Goal: Task Accomplishment & Management: Complete application form

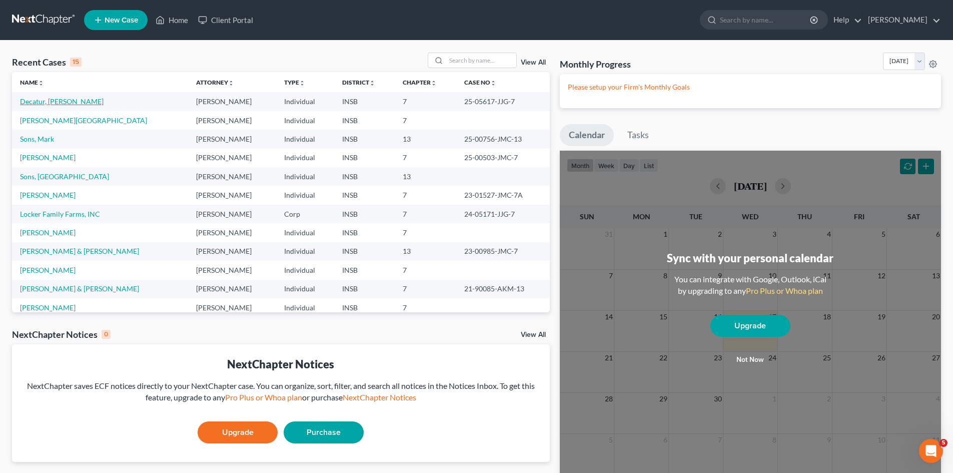
click at [63, 103] on link "Decatur, [PERSON_NAME]" at bounding box center [62, 101] width 84 height 9
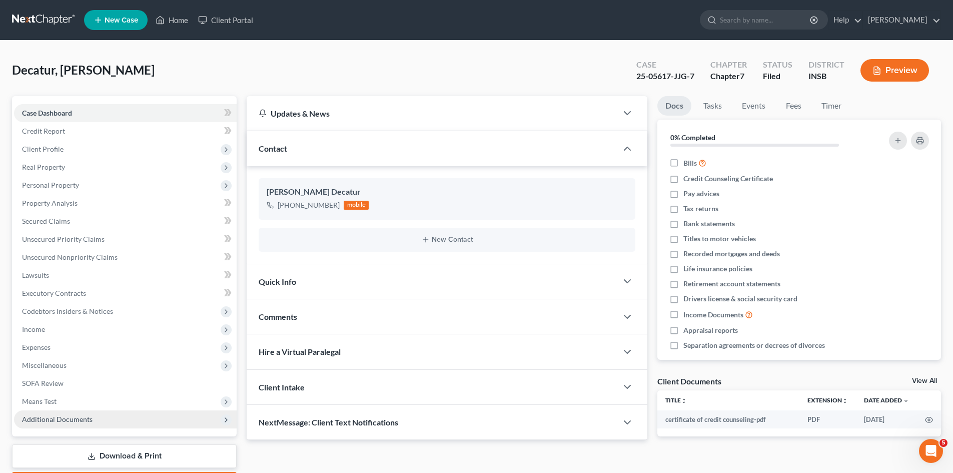
click at [138, 417] on span "Additional Documents" at bounding box center [125, 419] width 223 height 18
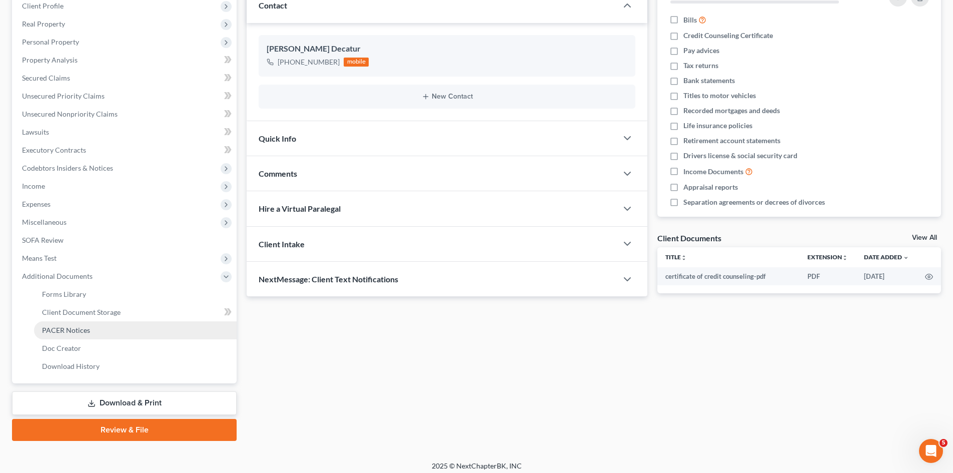
scroll to position [149, 0]
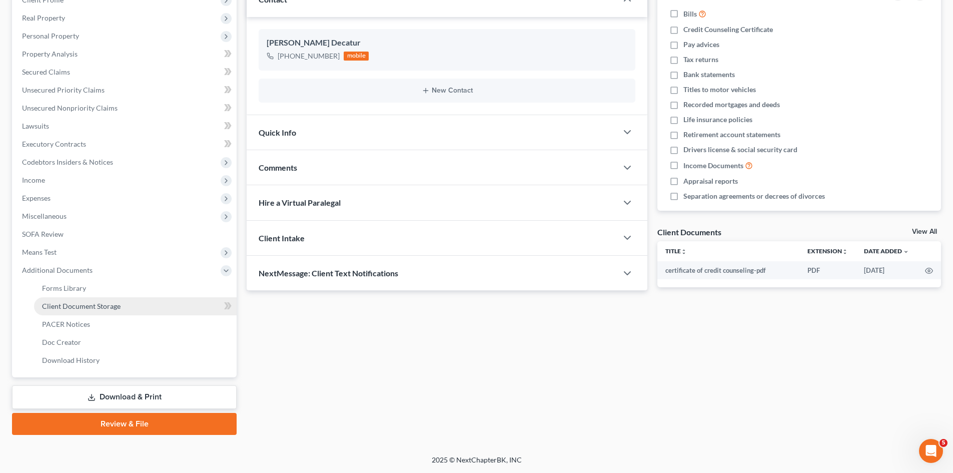
click at [135, 308] on link "Client Document Storage" at bounding box center [135, 306] width 203 height 18
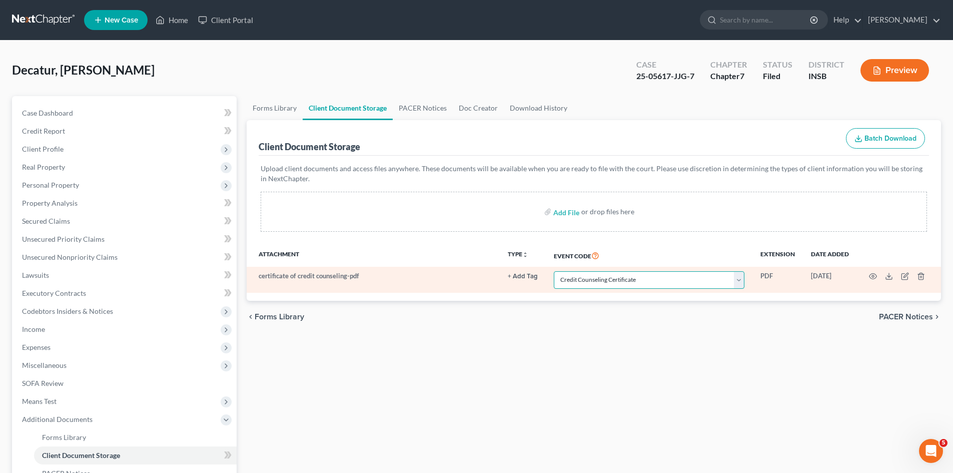
click at [739, 280] on select "Select Event 20 Largest Unsecured Creditors Amended/Corrected Petition Ch 7 Mea…" at bounding box center [649, 280] width 191 height 18
click at [554, 271] on select "Select Event 20 Largest Unsecured Creditors Amended/Corrected Petition Ch 7 Mea…" at bounding box center [649, 280] width 191 height 18
click at [736, 284] on select "Select Event 20 Largest Unsecured Creditors Amended/Corrected Petition Ch 7 Mea…" at bounding box center [649, 280] width 191 height 18
select select "9"
click at [554, 271] on select "Select Event 20 Largest Unsecured Creditors Amended/Corrected Petition Ch 7 Mea…" at bounding box center [649, 280] width 191 height 18
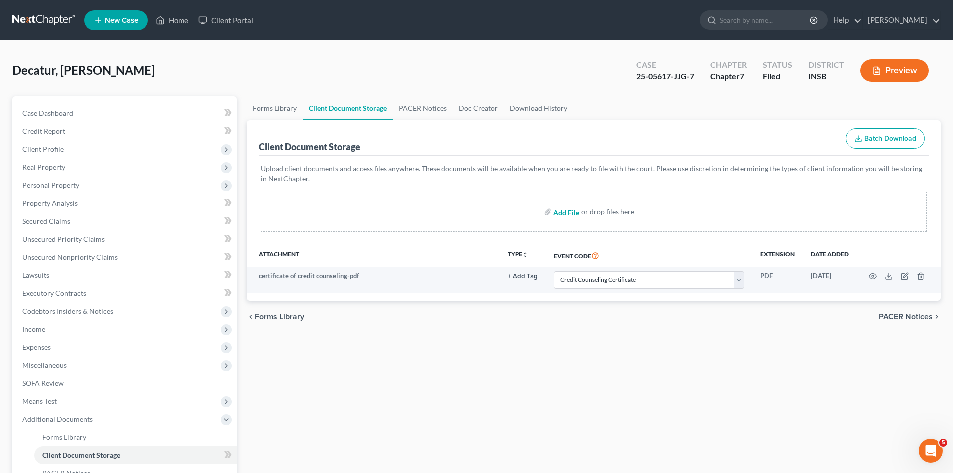
click at [565, 211] on input "file" at bounding box center [565, 212] width 24 height 18
type input "C:\fakepath\Heart of [PERSON_NAME] Paystubs.pdf"
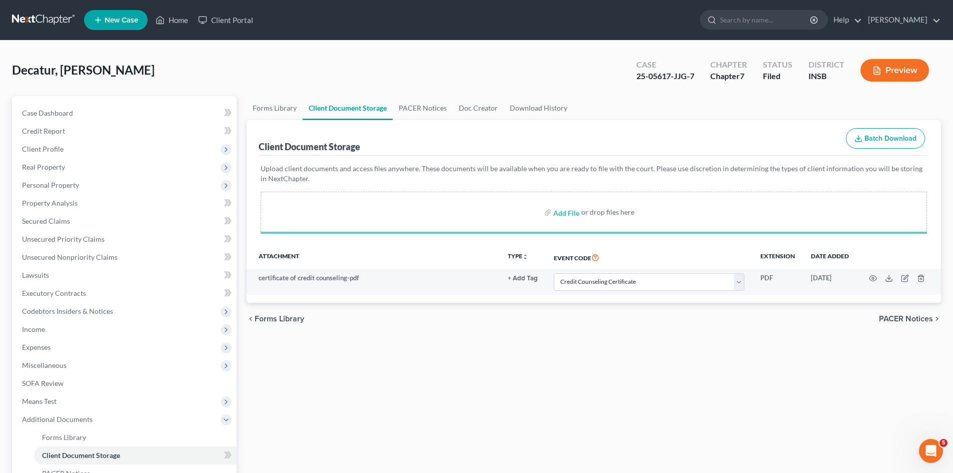
select select "9"
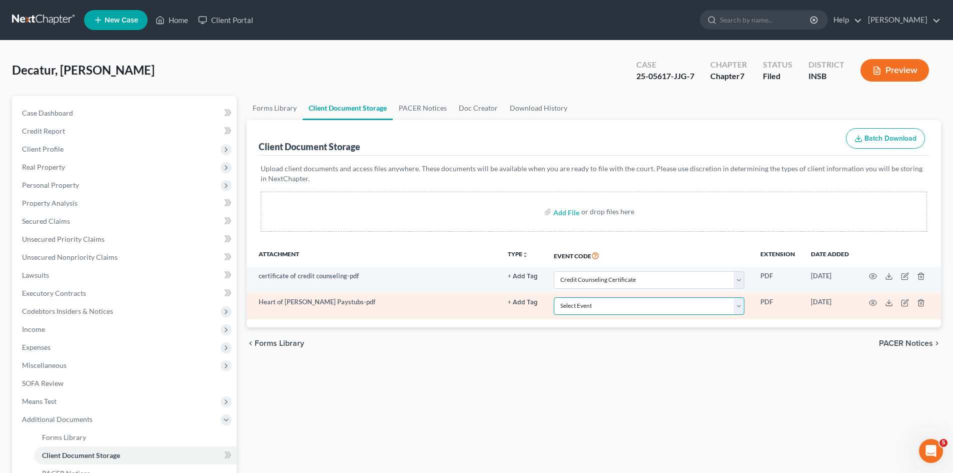
click at [594, 308] on select "Select Event 20 Largest Unsecured Creditors Amended/Corrected Petition Ch 7 Mea…" at bounding box center [649, 306] width 191 height 18
select select "15"
click at [554, 297] on select "Select Event 20 Largest Unsecured Creditors Amended/Corrected Petition Ch 7 Mea…" at bounding box center [649, 306] width 191 height 18
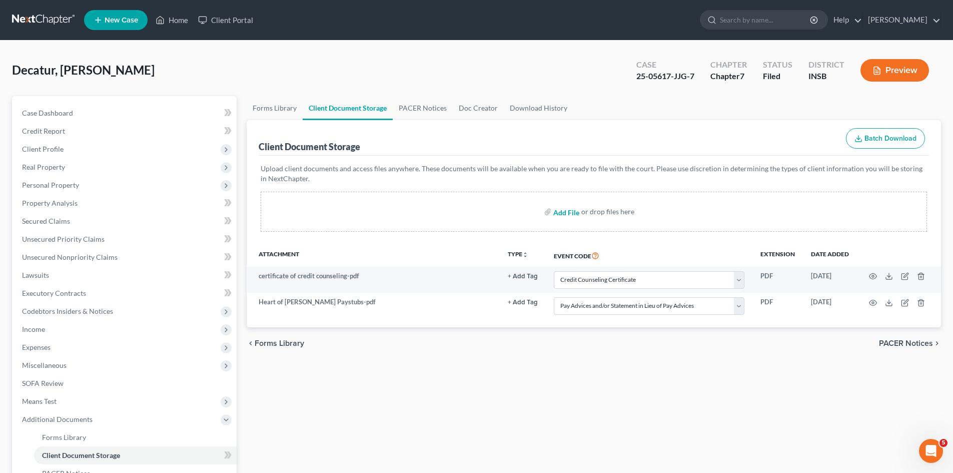
click at [569, 212] on input "file" at bounding box center [565, 212] width 24 height 18
type input "C:\fakepath\Waters of Rushville Paystubs.pdf"
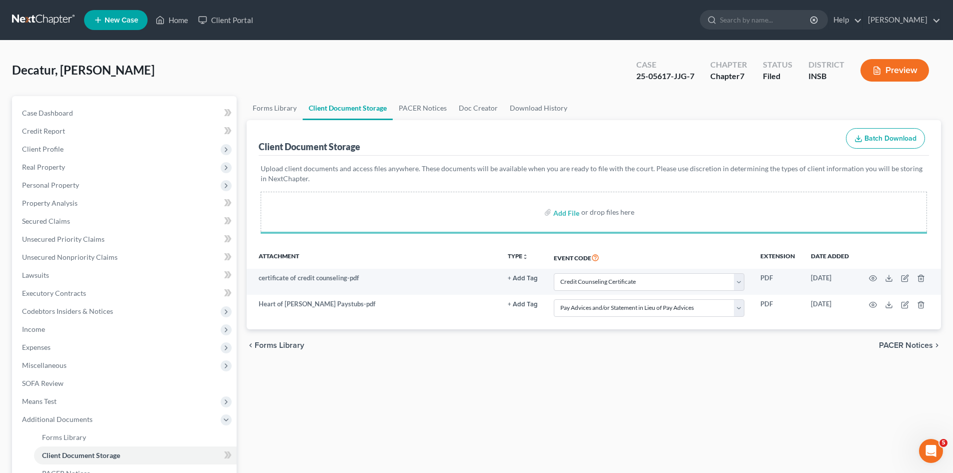
select select "9"
select select "15"
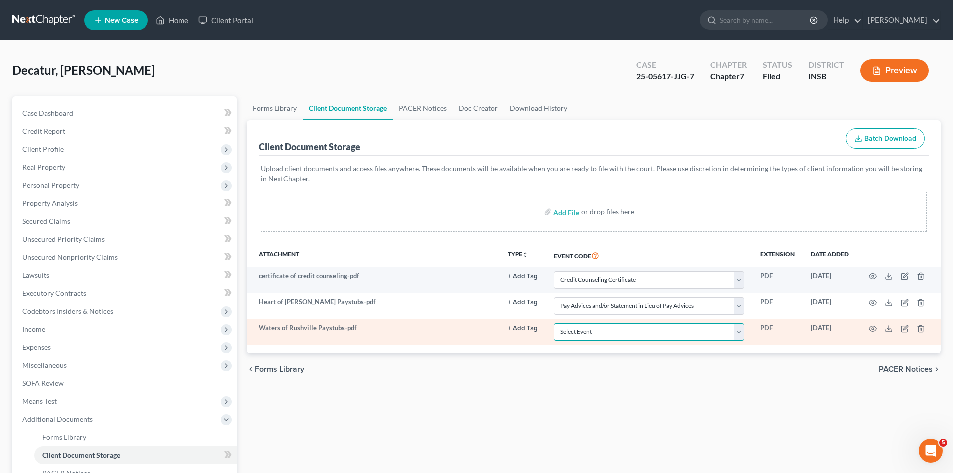
click at [627, 333] on select "Select Event 20 Largest Unsecured Creditors Amended/Corrected Petition Ch 7 Mea…" at bounding box center [649, 332] width 191 height 18
select select "15"
click at [554, 323] on select "Select Event 20 Largest Unsecured Creditors Amended/Corrected Petition Ch 7 Mea…" at bounding box center [649, 332] width 191 height 18
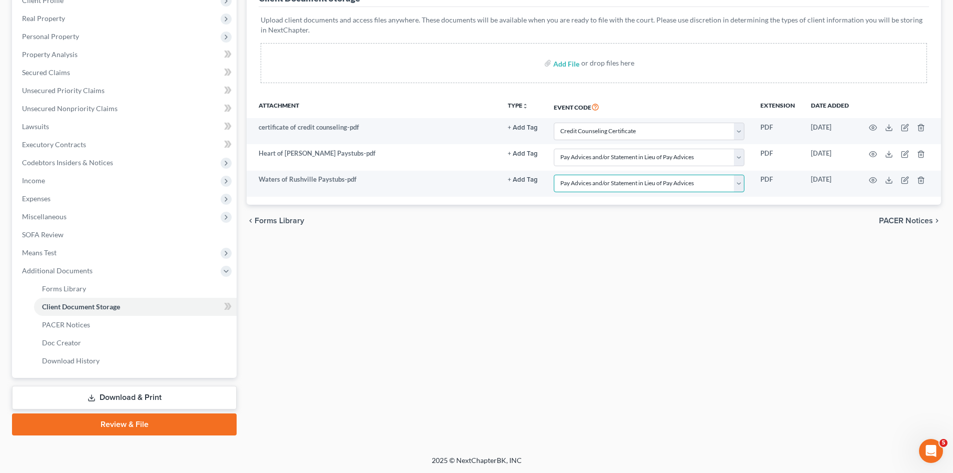
scroll to position [149, 0]
click at [156, 423] on link "Review & File" at bounding box center [124, 424] width 225 height 22
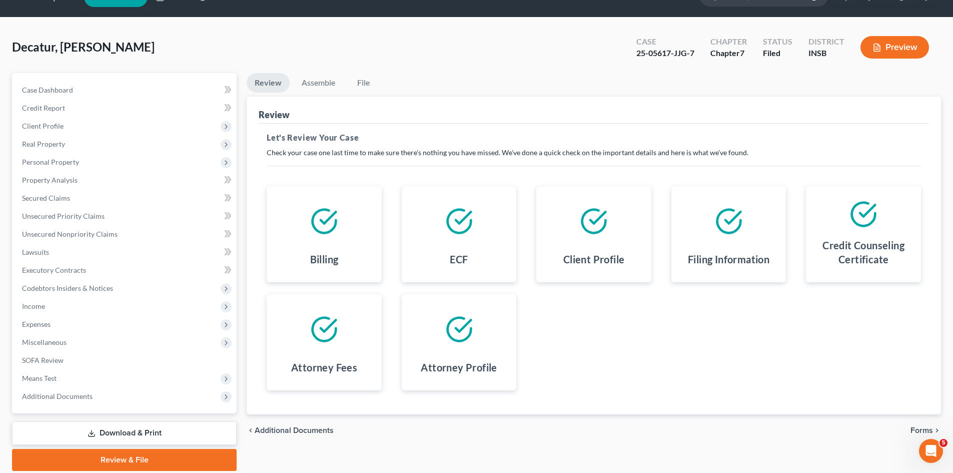
scroll to position [59, 0]
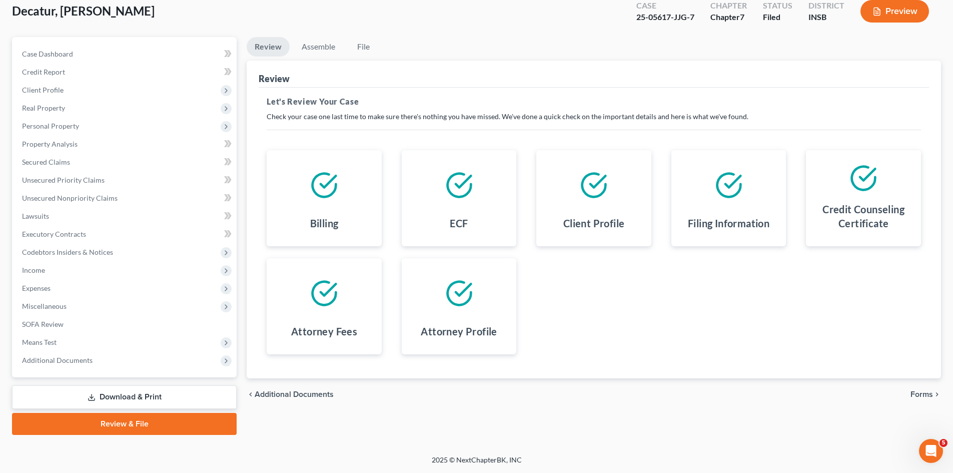
click at [927, 396] on span "Forms" at bounding box center [921, 394] width 23 height 8
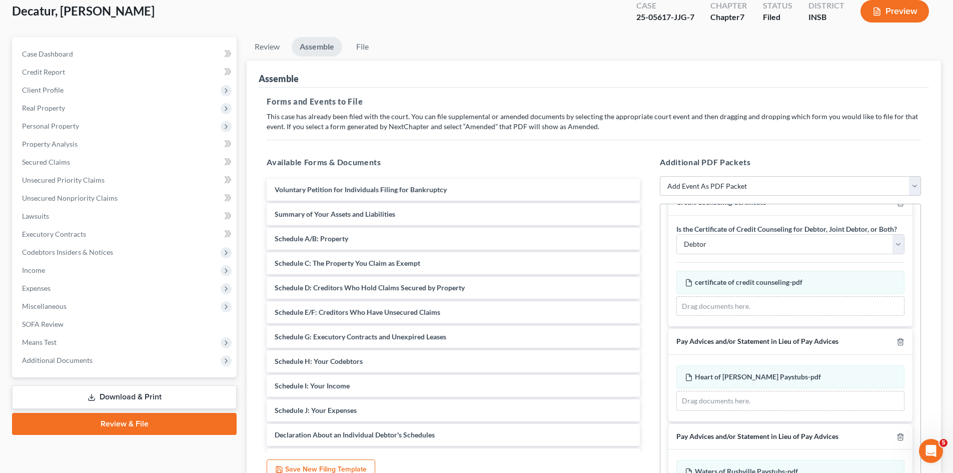
scroll to position [0, 0]
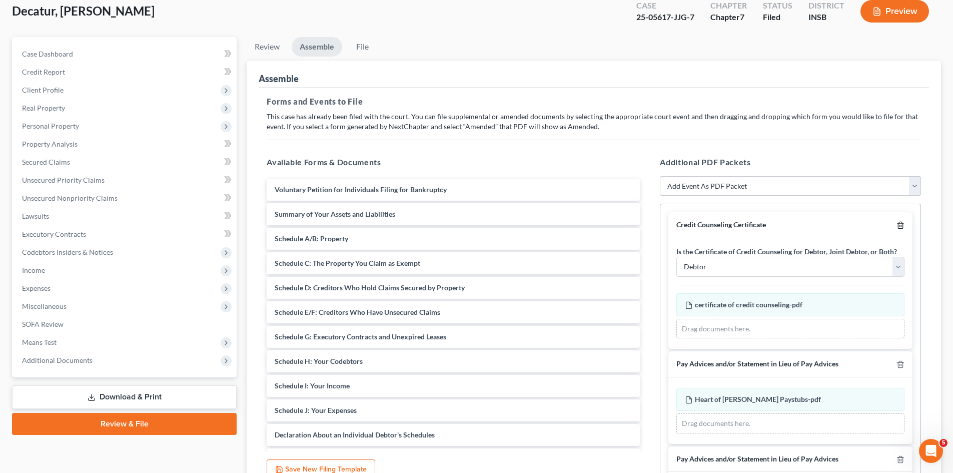
click at [896, 225] on icon "button" at bounding box center [900, 225] width 8 height 8
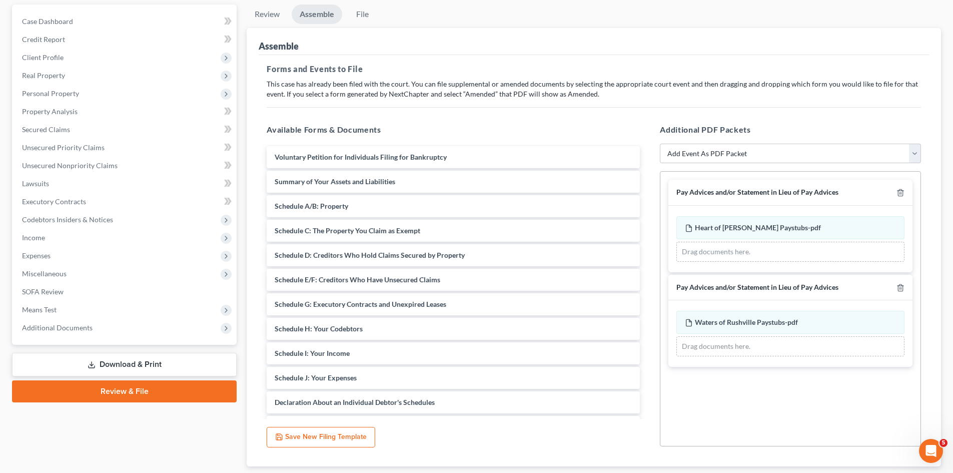
scroll to position [109, 0]
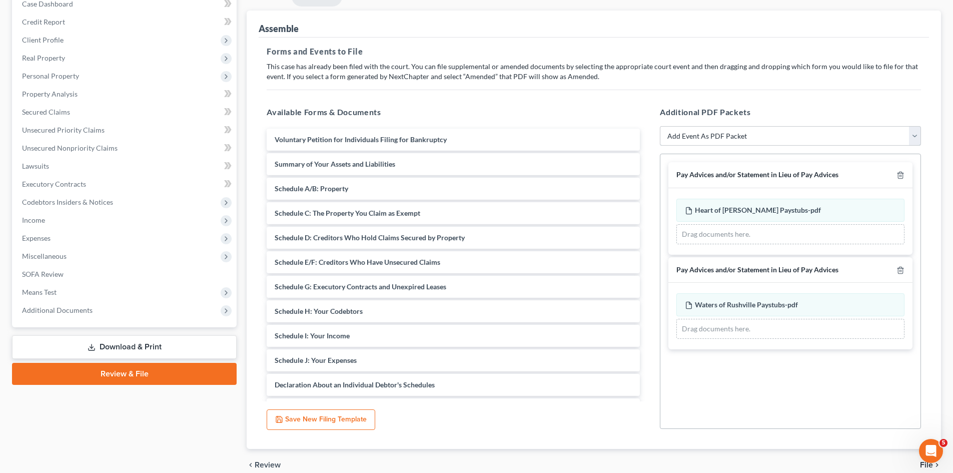
click at [771, 134] on select "Add Event As PDF Packet Amended/Corrected Petition Ch 7 Means Test Calculation …" at bounding box center [790, 136] width 261 height 20
select select "2"
click at [660, 126] on select "Add Event As PDF Packet Amended/Corrected Petition Ch 7 Means Test Calculation …" at bounding box center [790, 136] width 261 height 20
select select
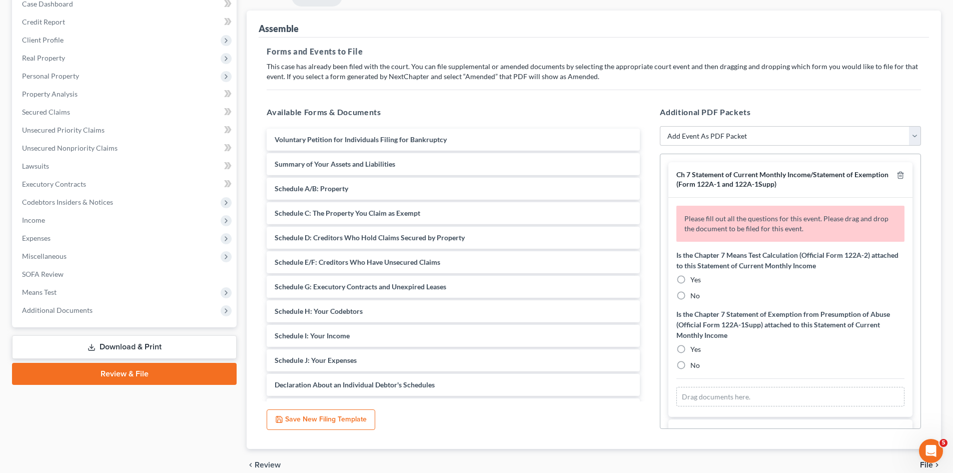
click at [690, 295] on label "No" at bounding box center [695, 296] width 10 height 10
click at [694, 295] on input "No" at bounding box center [697, 294] width 7 height 7
radio input "true"
click at [690, 349] on label "Yes" at bounding box center [695, 349] width 11 height 10
click at [694, 349] on input "Yes" at bounding box center [697, 347] width 7 height 7
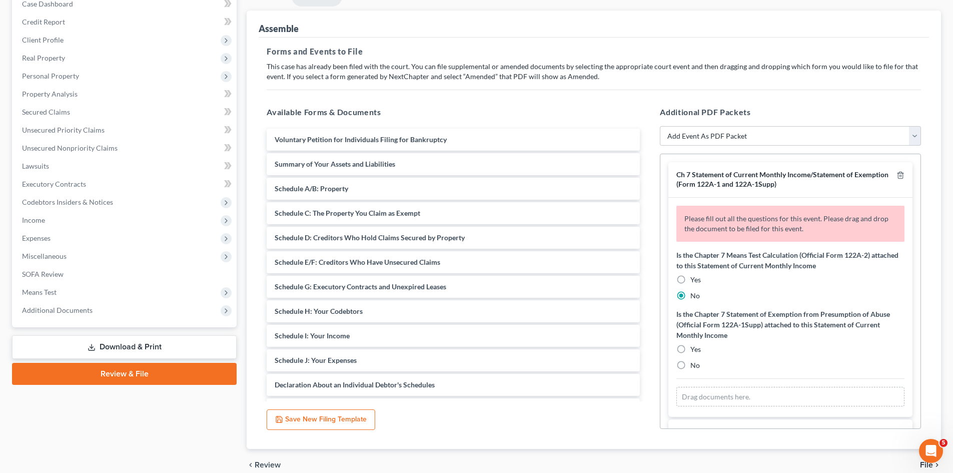
radio input "true"
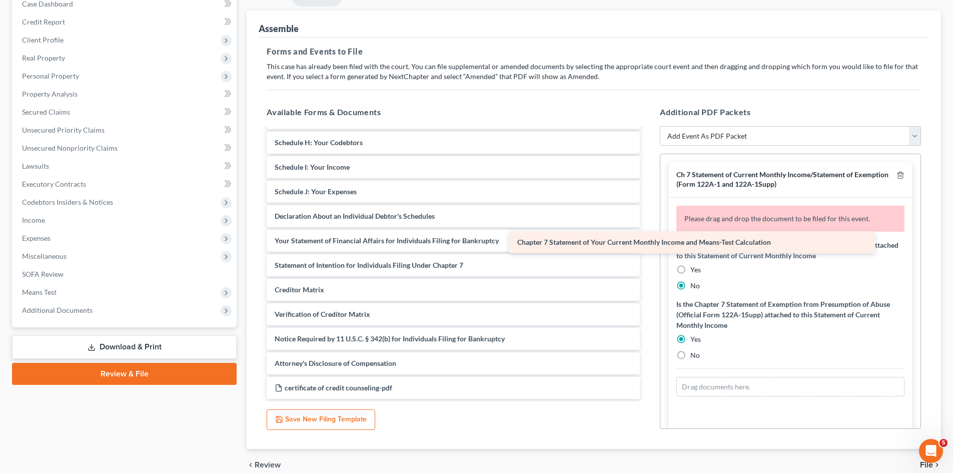
scroll to position [169, 0]
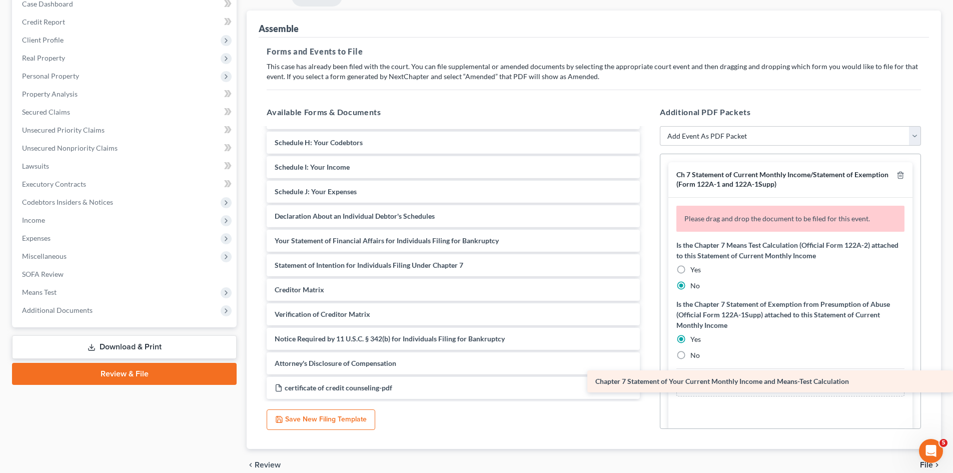
drag, startPoint x: 468, startPoint y: 266, endPoint x: 854, endPoint y: 382, distance: 403.2
click at [648, 382] on div "Chapter 7 Statement of Your Current Monthly Income and Means-Test Calculation V…" at bounding box center [453, 179] width 389 height 439
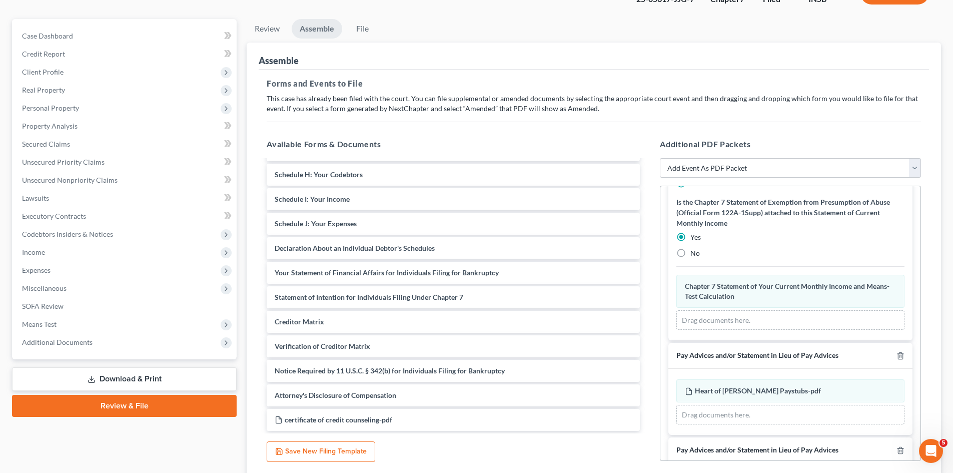
scroll to position [100, 0]
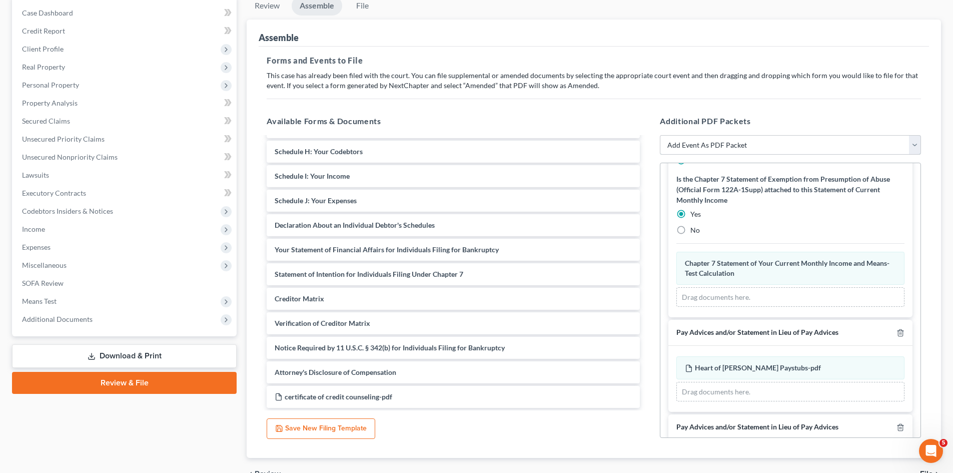
click at [753, 140] on select "Add Event As PDF Packet Amended/Corrected Petition Ch 7 Means Test Calculation …" at bounding box center [790, 145] width 261 height 20
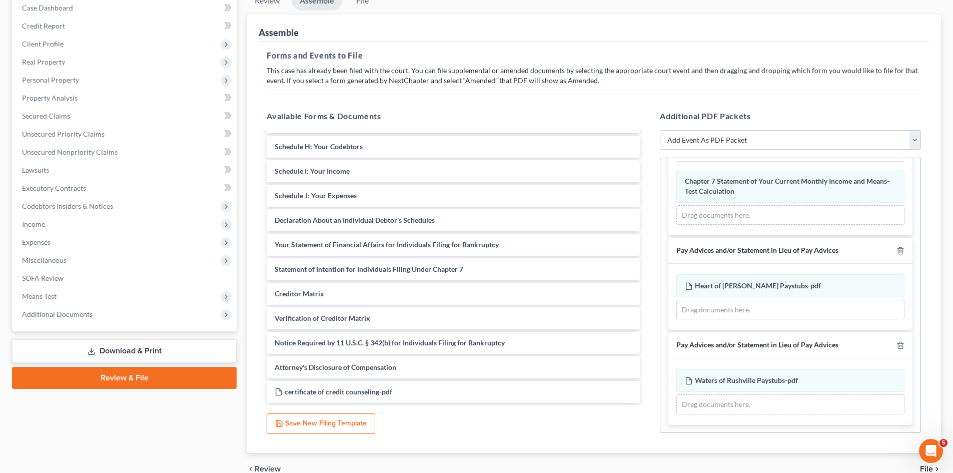
scroll to position [0, 0]
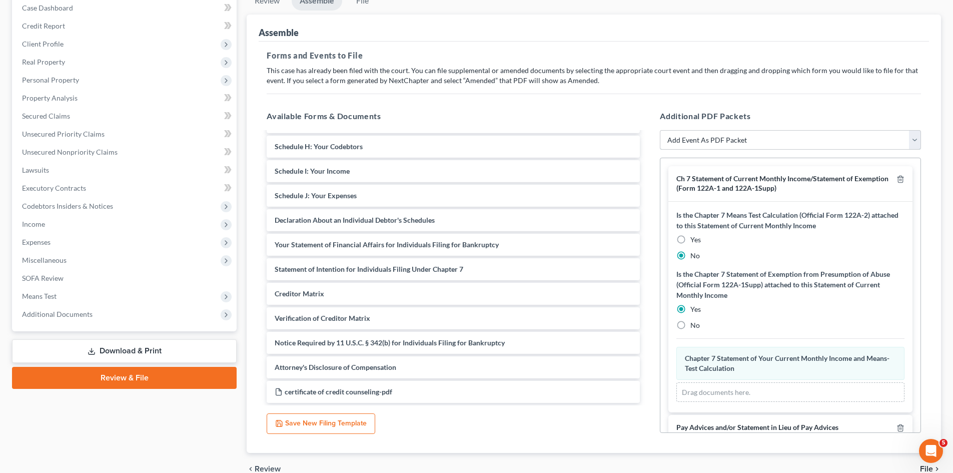
click at [722, 138] on select "Add Event As PDF Packet Amended/Corrected Petition Ch 7 Means Test Calculation …" at bounding box center [790, 140] width 261 height 20
click at [721, 138] on select "Add Event As PDF Packet Amended/Corrected Petition Ch 7 Means Test Calculation …" at bounding box center [790, 140] width 261 height 20
click at [115, 318] on span "Additional Documents" at bounding box center [125, 314] width 223 height 18
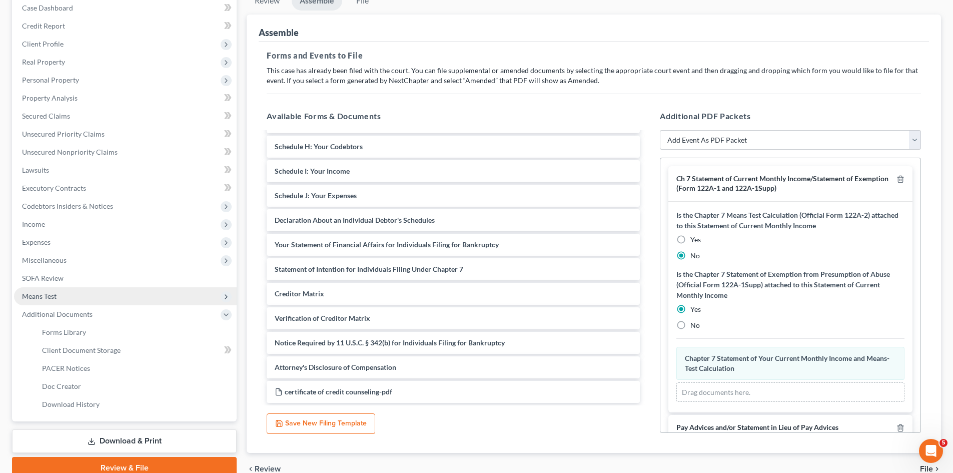
click at [150, 295] on span "Means Test" at bounding box center [125, 296] width 223 height 18
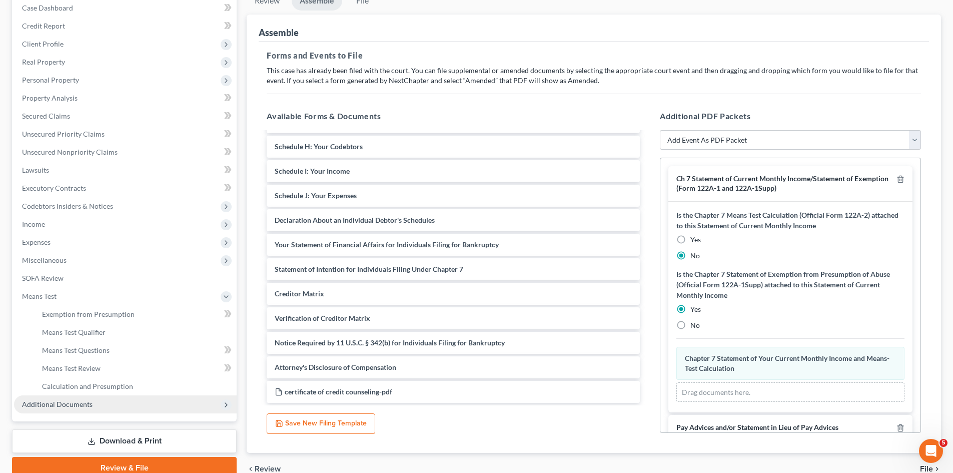
click at [154, 402] on span "Additional Documents" at bounding box center [125, 404] width 223 height 18
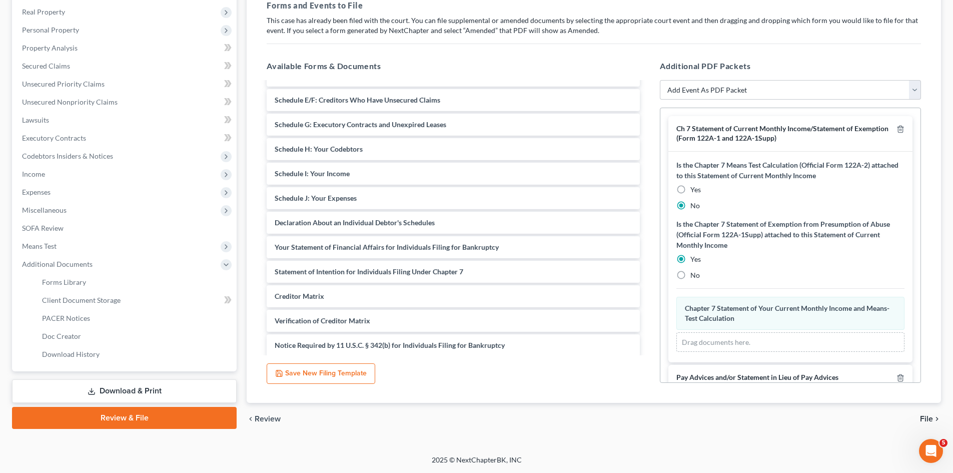
scroll to position [169, 0]
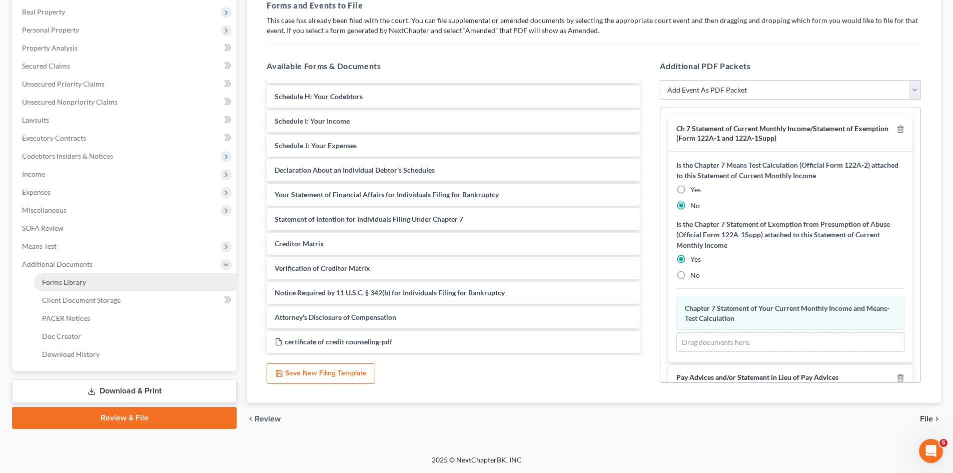
click at [118, 282] on link "Forms Library" at bounding box center [135, 282] width 203 height 18
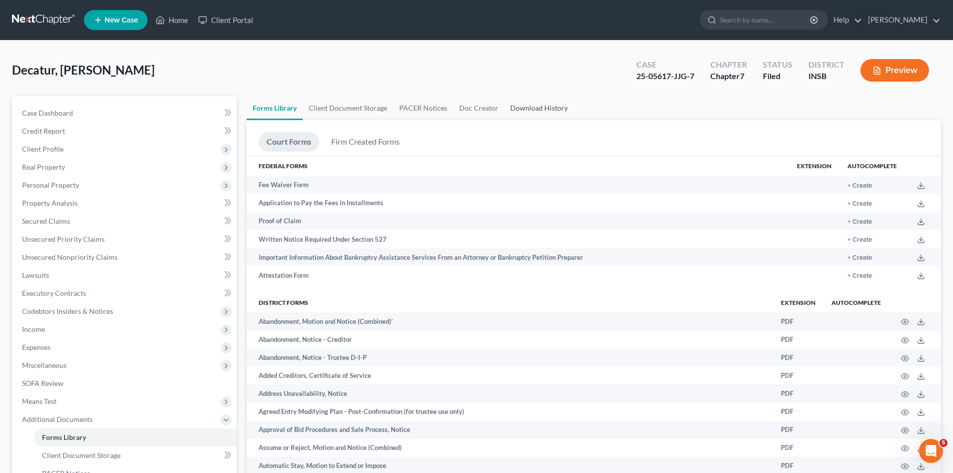
click at [517, 105] on link "Download History" at bounding box center [539, 108] width 70 height 24
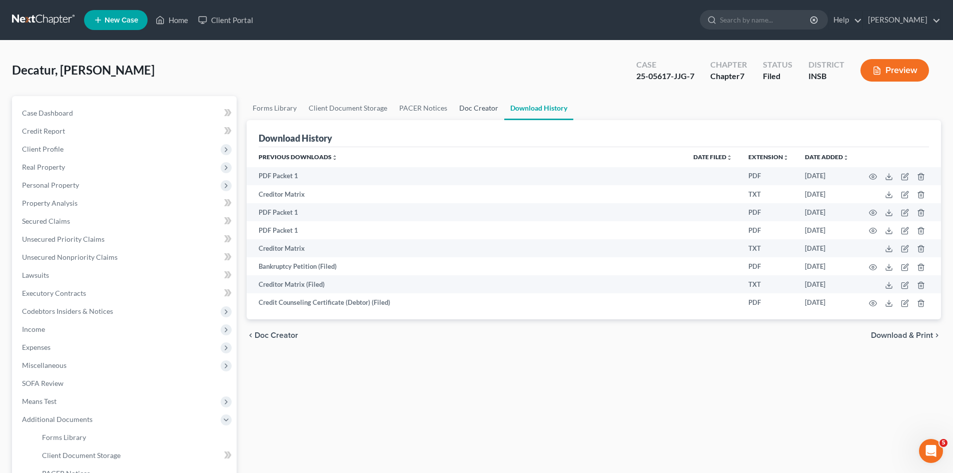
click at [468, 110] on link "Doc Creator" at bounding box center [478, 108] width 51 height 24
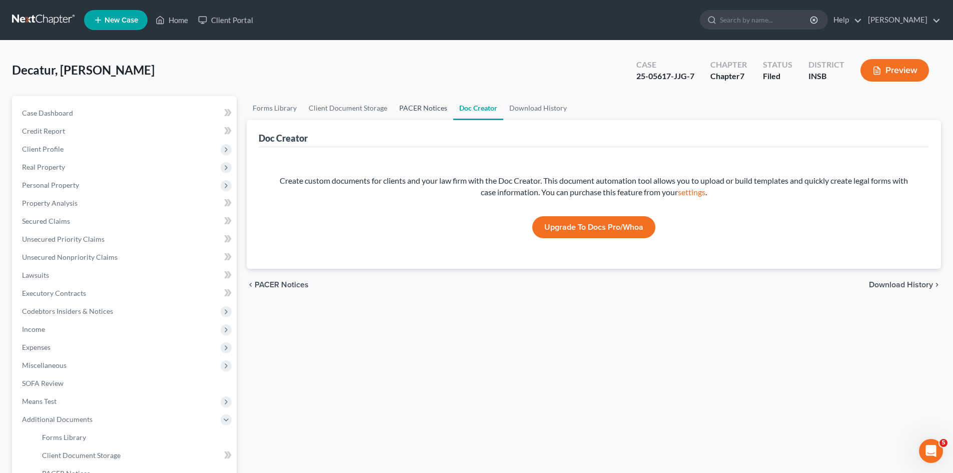
click at [426, 112] on link "PACER Notices" at bounding box center [423, 108] width 60 height 24
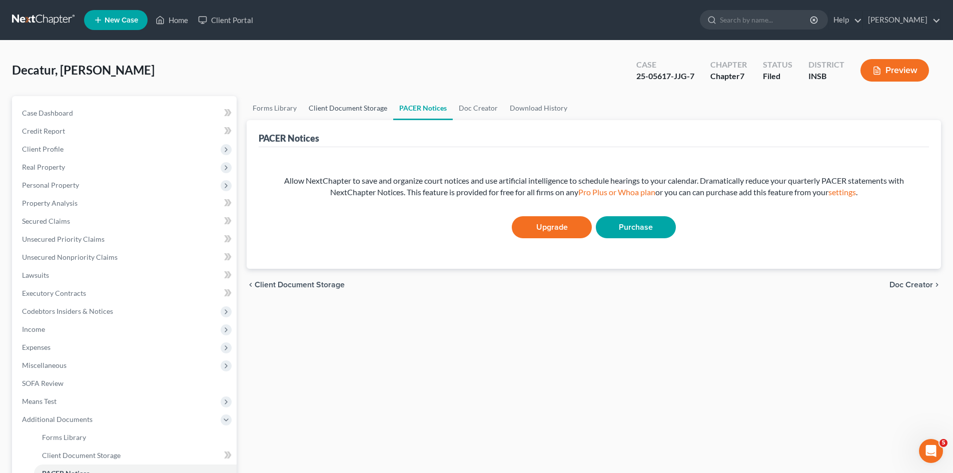
click at [373, 112] on link "Client Document Storage" at bounding box center [348, 108] width 91 height 24
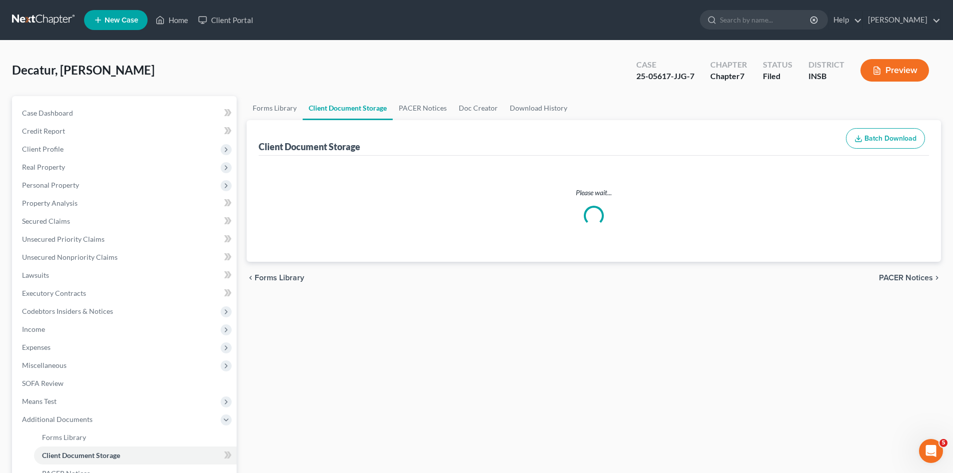
select select "9"
select select "15"
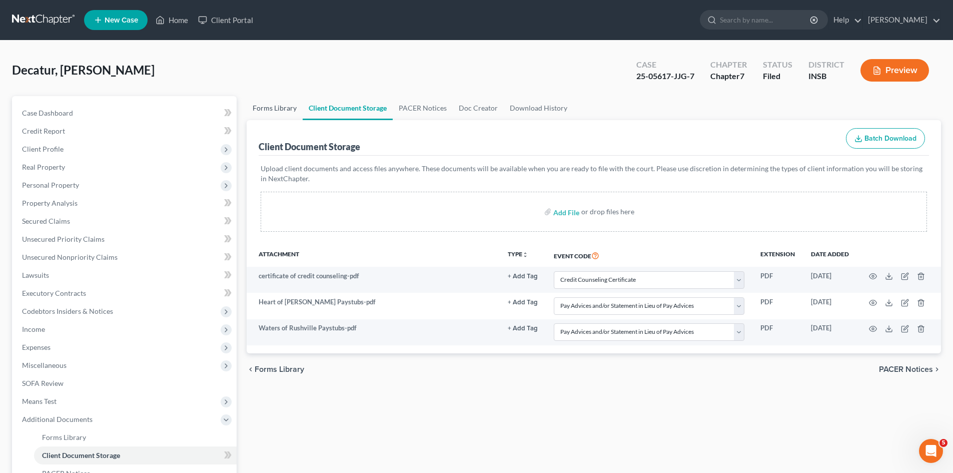
click at [282, 111] on link "Forms Library" at bounding box center [275, 108] width 56 height 24
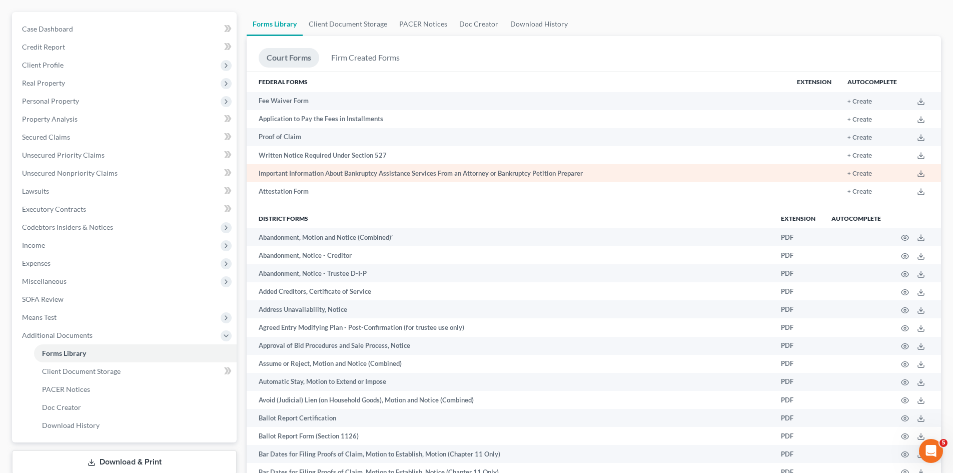
scroll to position [100, 0]
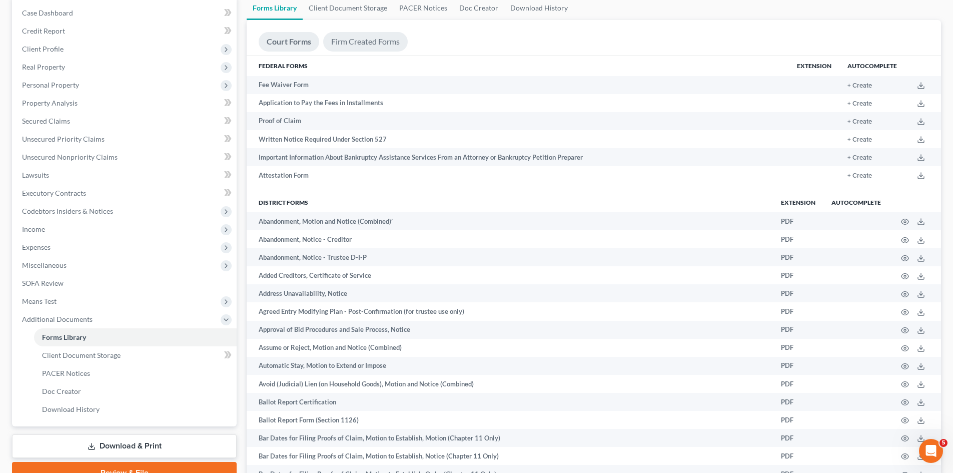
click at [371, 49] on link "Firm Created Forms" at bounding box center [365, 42] width 85 height 20
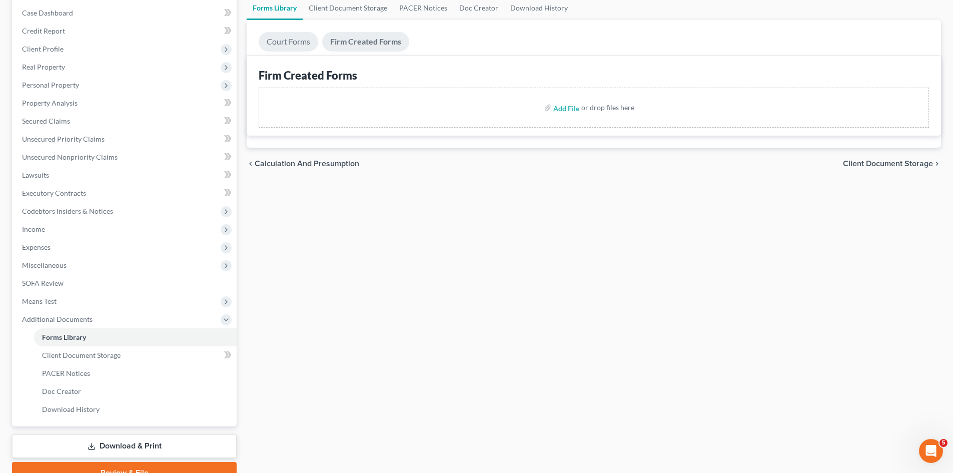
click at [299, 43] on link "Court Forms" at bounding box center [289, 42] width 60 height 20
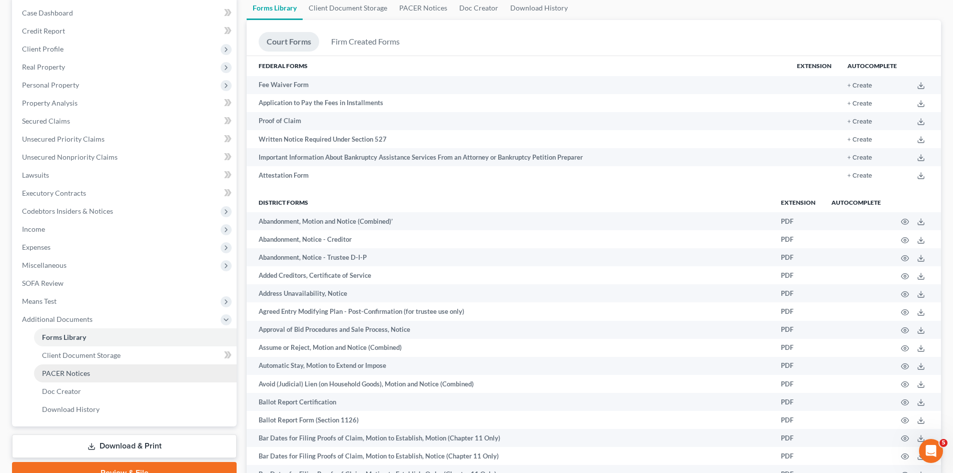
click at [133, 376] on link "PACER Notices" at bounding box center [135, 373] width 203 height 18
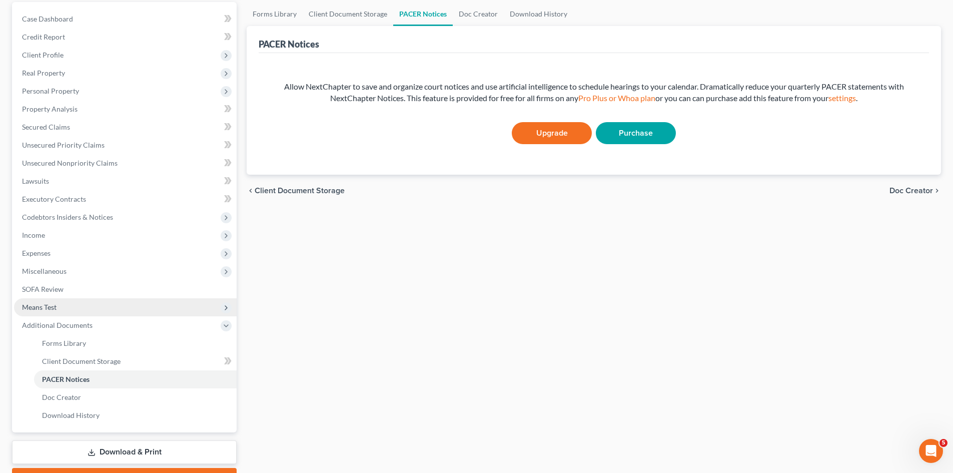
scroll to position [100, 0]
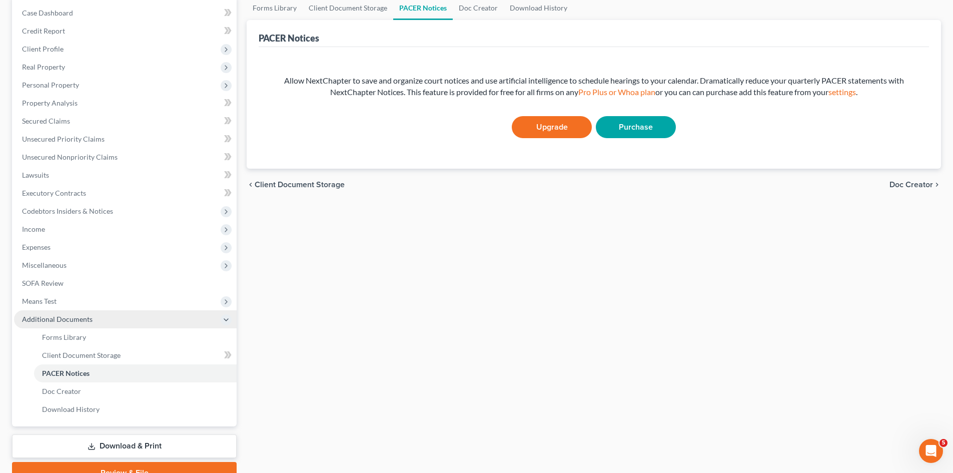
click at [98, 322] on span "Additional Documents" at bounding box center [125, 319] width 223 height 18
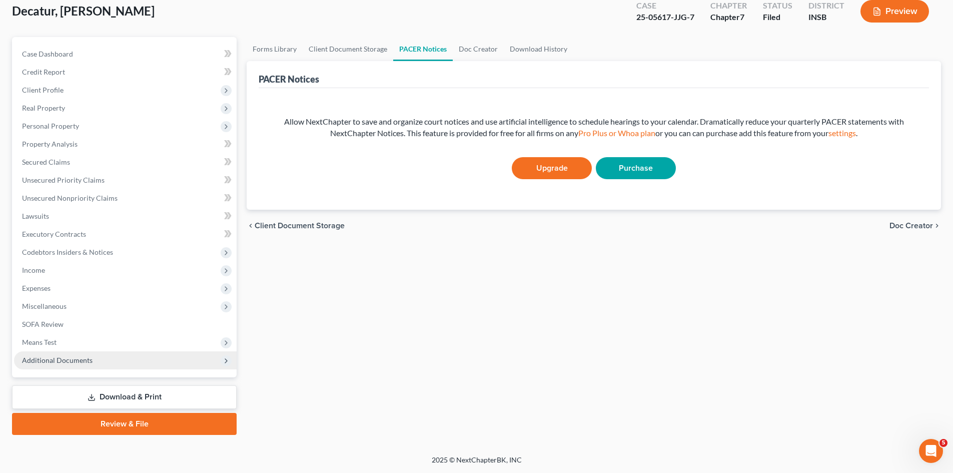
scroll to position [59, 0]
click at [283, 47] on link "Forms Library" at bounding box center [275, 49] width 56 height 24
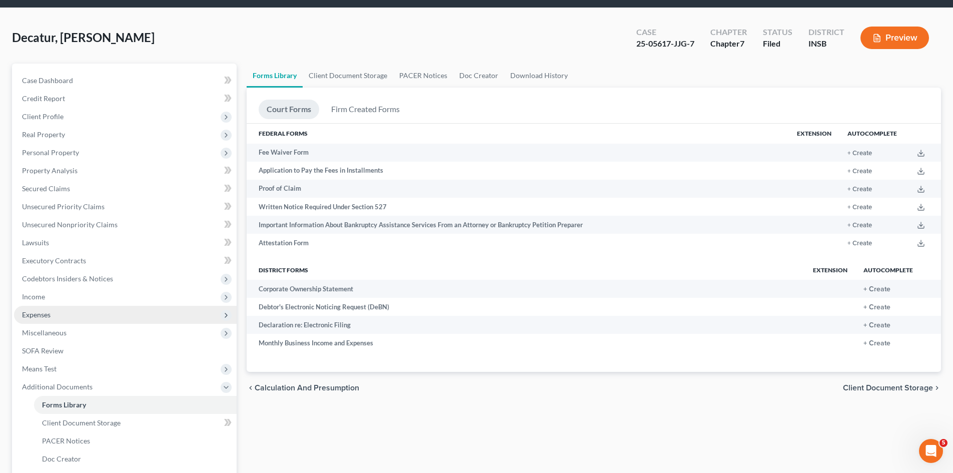
scroll to position [50, 0]
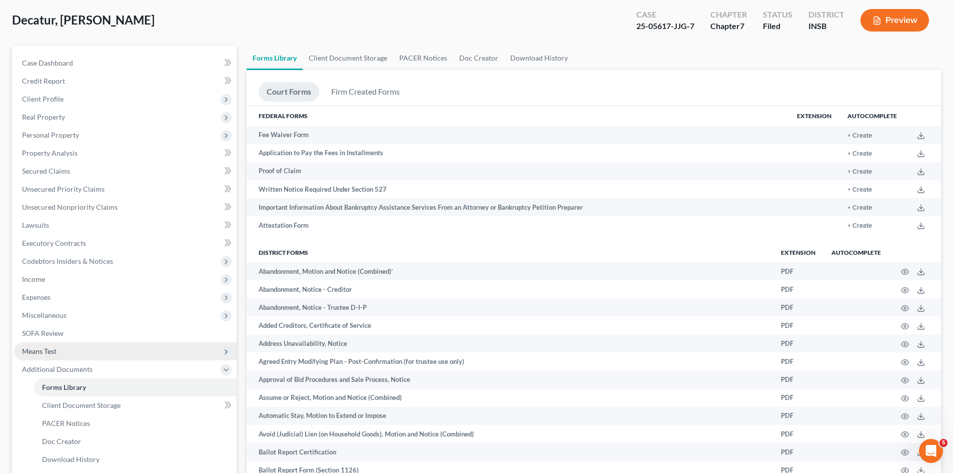
click at [117, 352] on span "Means Test" at bounding box center [125, 351] width 223 height 18
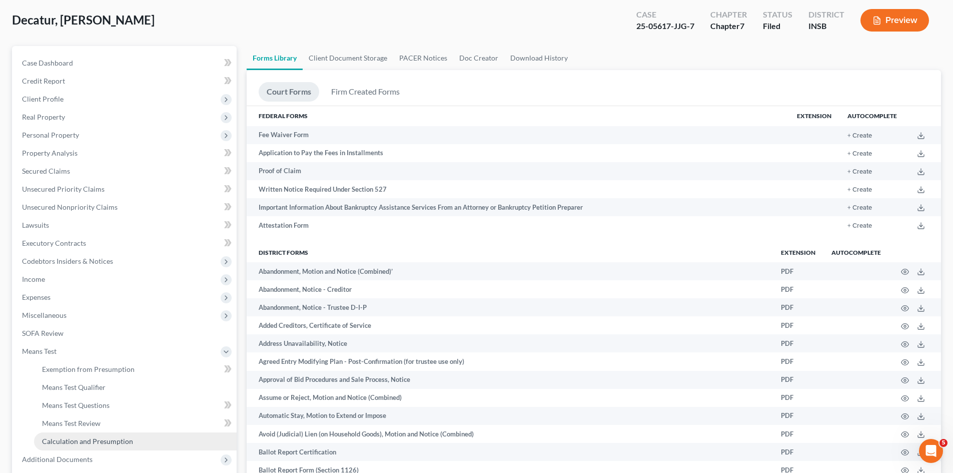
click at [114, 438] on span "Calculation and Presumption" at bounding box center [87, 441] width 91 height 9
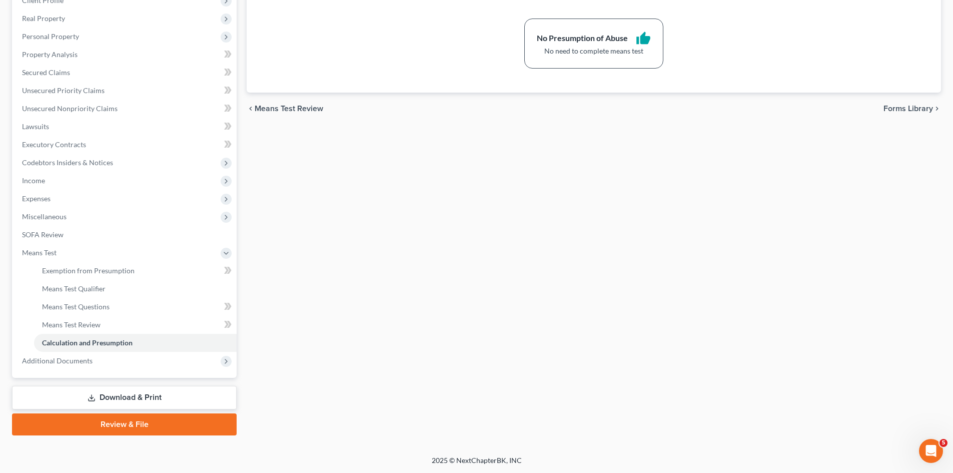
scroll to position [149, 0]
click at [910, 111] on span "Forms Library" at bounding box center [908, 108] width 50 height 8
